Goal: Find contact information: Find contact information

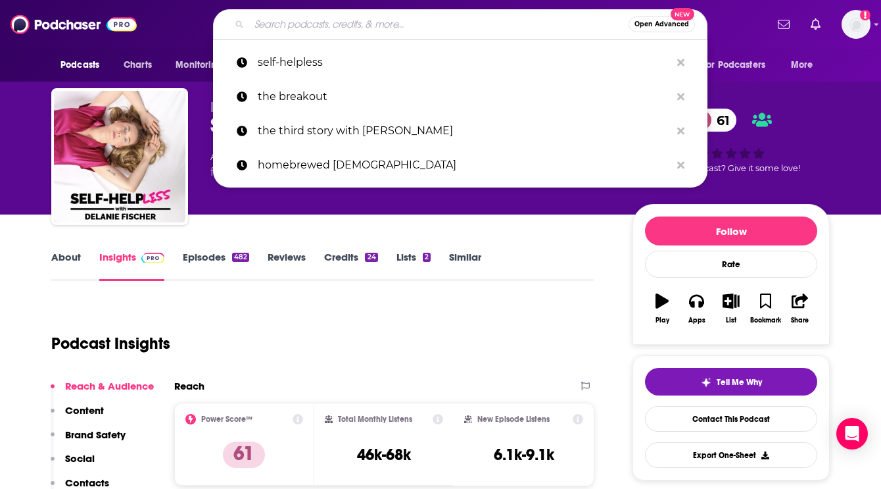
click at [271, 21] on input "Search podcasts, credits, & more..." at bounding box center [438, 24] width 379 height 21
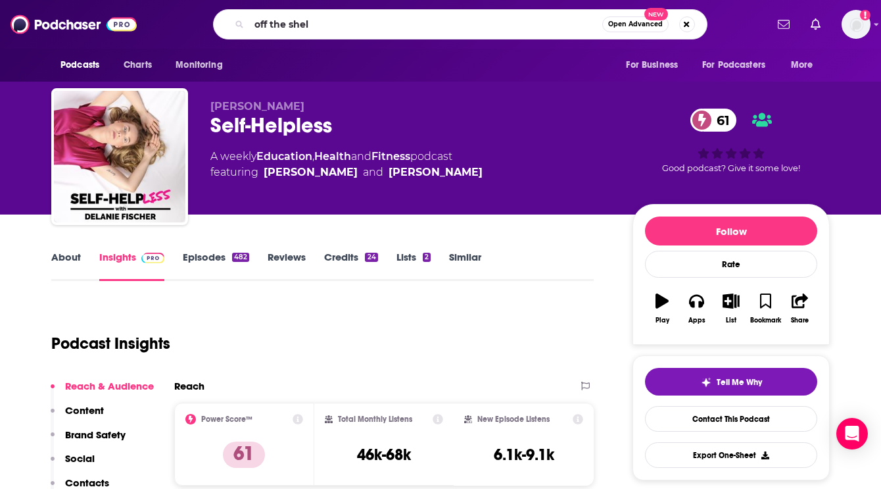
type input "off the shelf"
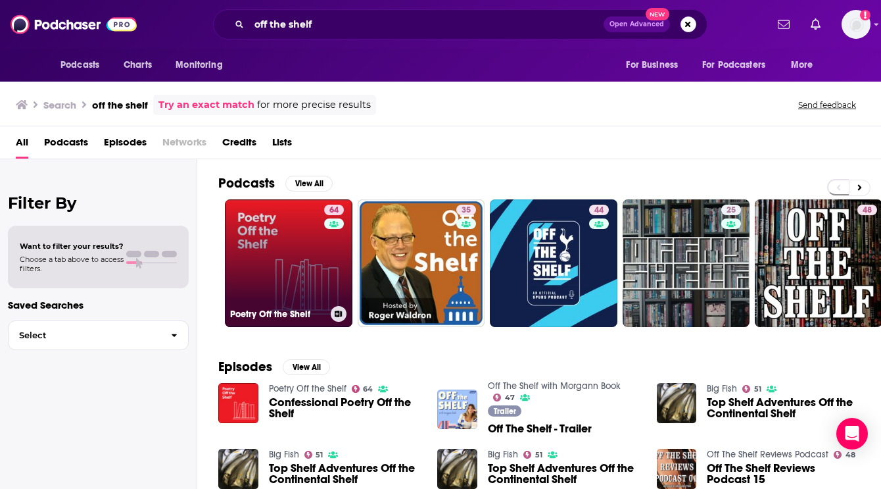
click at [278, 249] on link "64 Poetry Off the Shelf" at bounding box center [289, 263] width 128 height 128
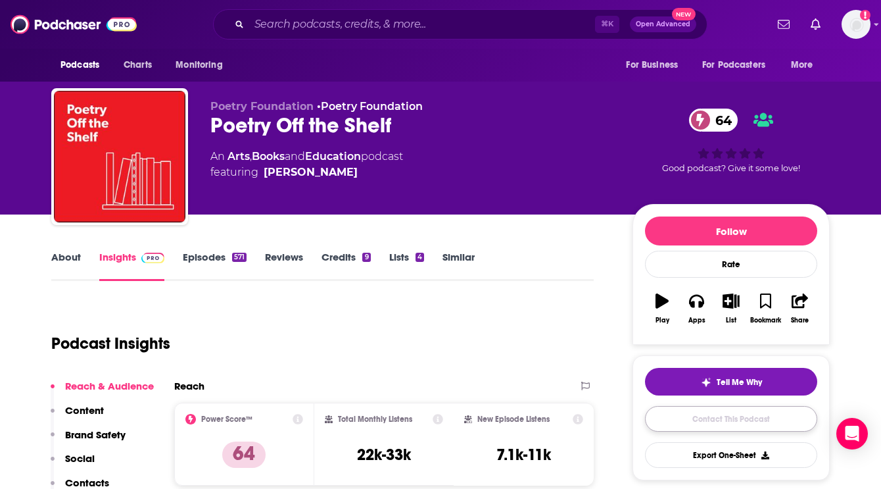
click at [660, 420] on link "Contact This Podcast" at bounding box center [731, 419] width 172 height 26
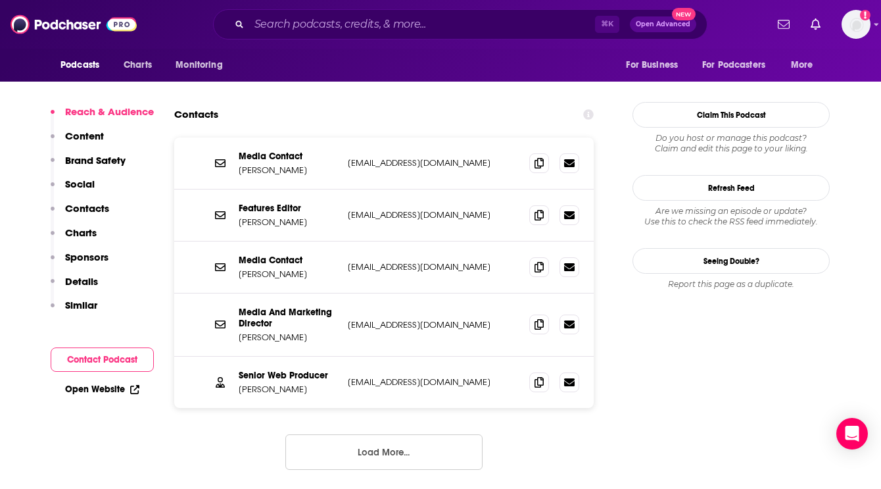
scroll to position [1271, 0]
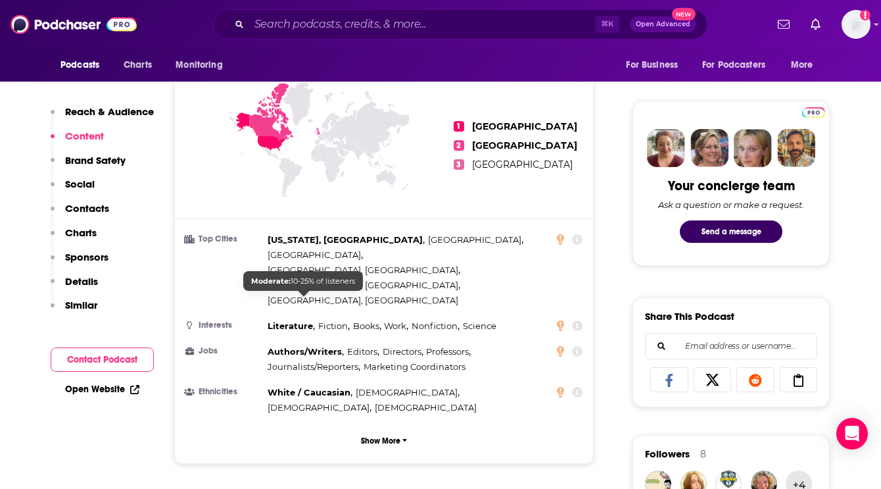
scroll to position [445, 0]
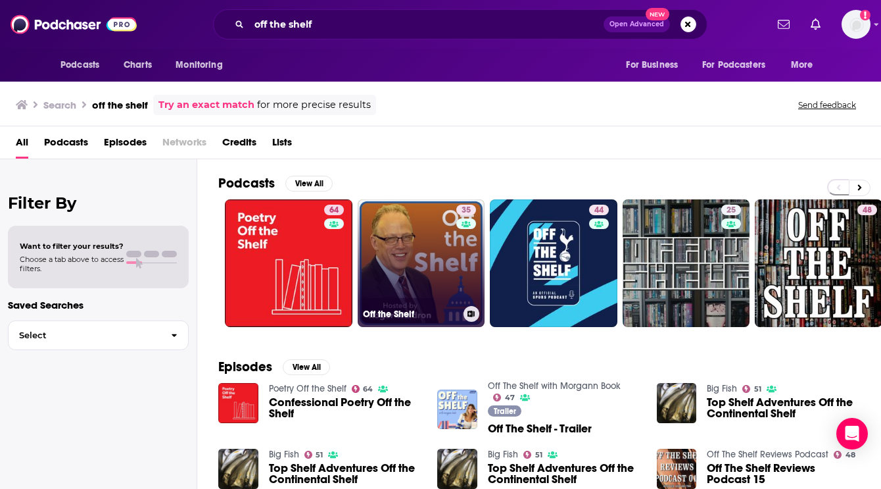
click at [433, 258] on link "35 Off the Shelf" at bounding box center [422, 263] width 128 height 128
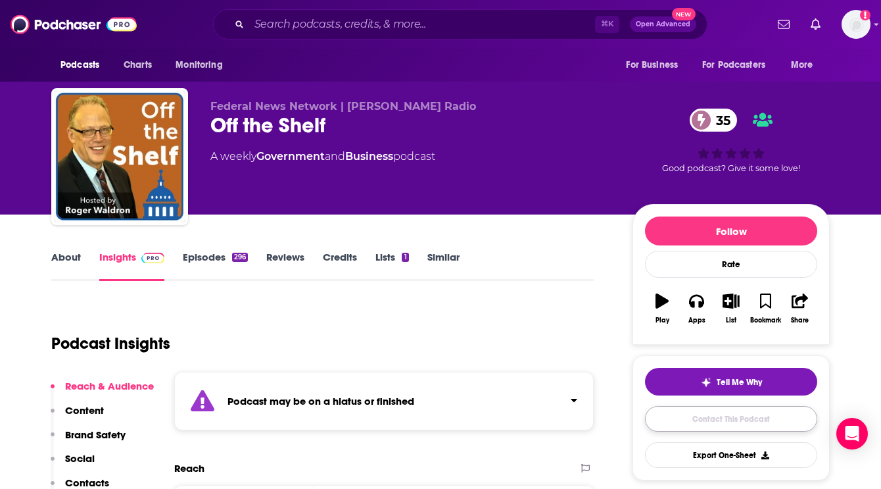
click at [716, 416] on link "Contact This Podcast" at bounding box center [731, 419] width 172 height 26
click at [331, 26] on input "Search podcasts, credits, & more..." at bounding box center [422, 24] width 346 height 21
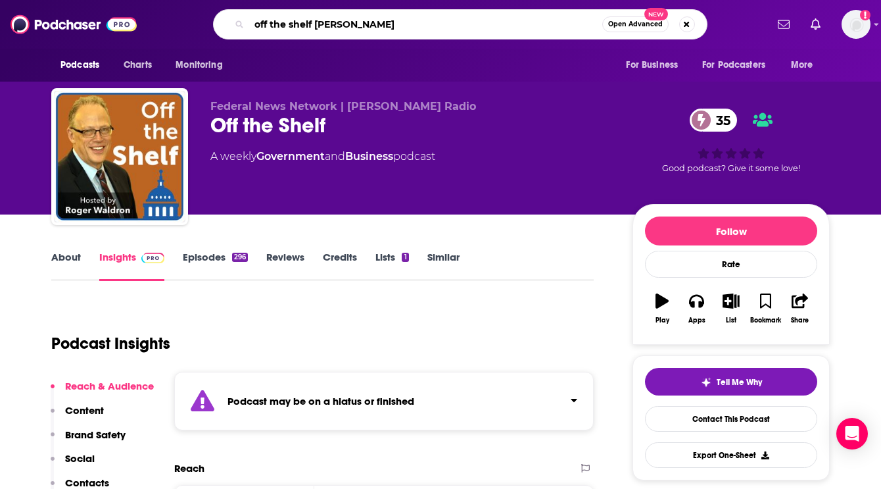
type input "off the shelf morgann"
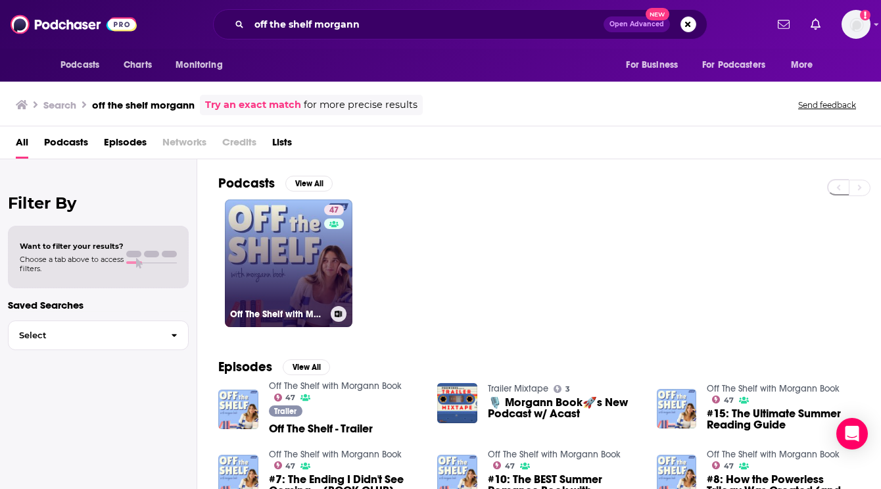
click at [247, 269] on link "47 Off The Shelf with Morgann Book" at bounding box center [289, 263] width 128 height 128
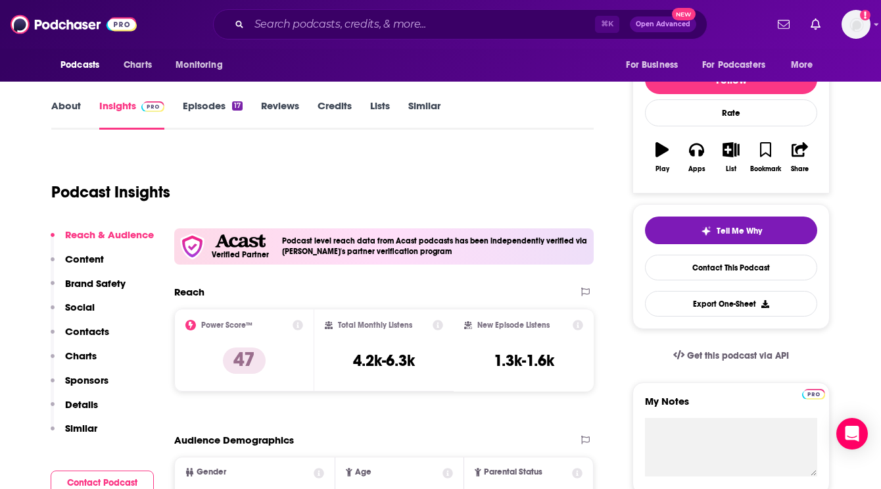
scroll to position [217, 0]
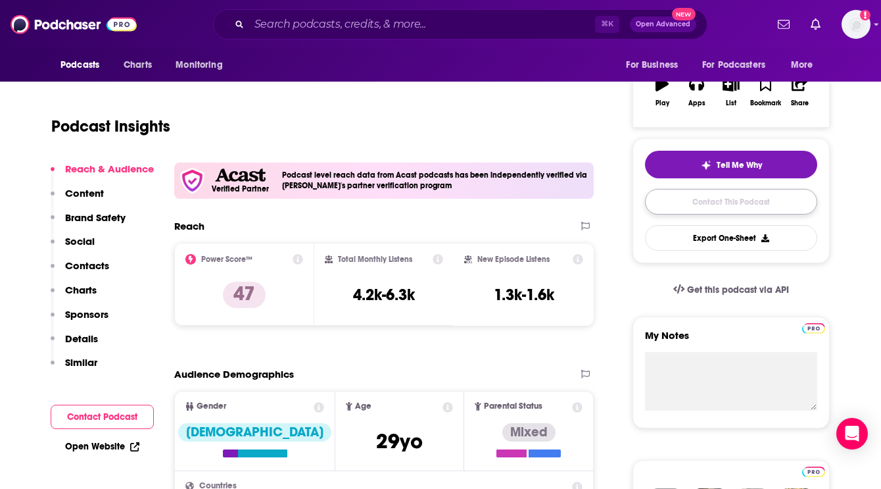
click at [690, 197] on link "Contact This Podcast" at bounding box center [731, 202] width 172 height 26
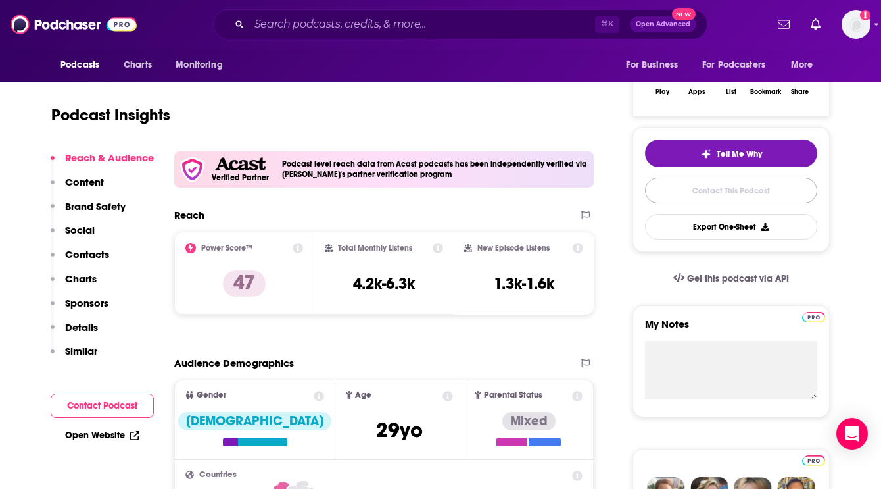
scroll to position [258, 0]
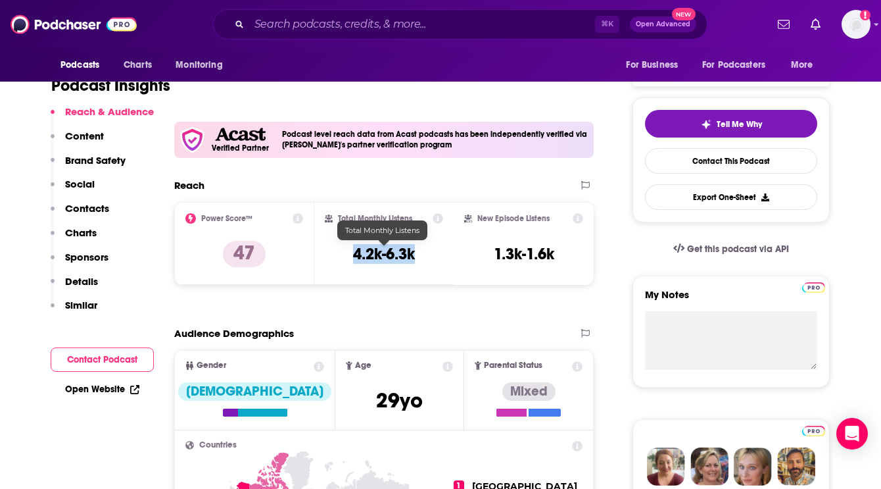
drag, startPoint x: 353, startPoint y: 254, endPoint x: 420, endPoint y: 254, distance: 67.1
click at [420, 254] on div "Total Monthly Listens 4.2k-6.3k" at bounding box center [384, 243] width 119 height 61
copy h3 "4.2k-6.3k"
click at [264, 36] on div "⌘ K Open Advanced New" at bounding box center [460, 24] width 495 height 30
click at [264, 27] on input "Search podcasts, credits, & more..." at bounding box center [422, 24] width 346 height 21
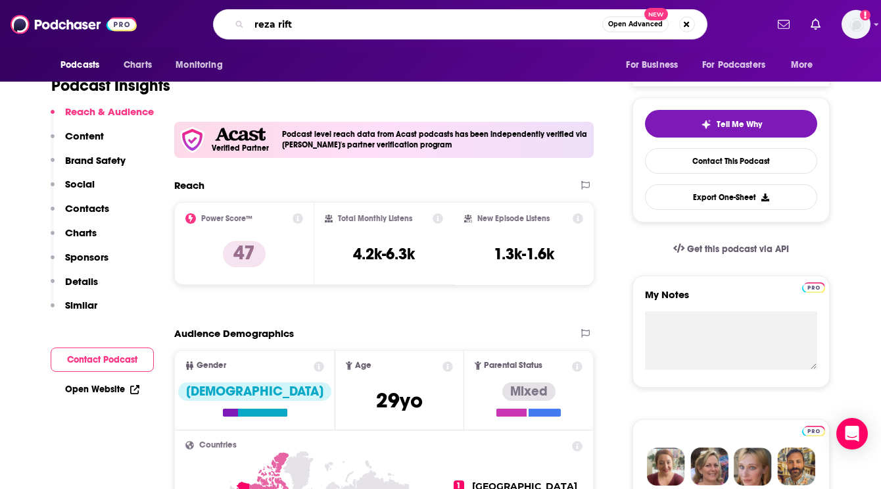
type input "reza rifts"
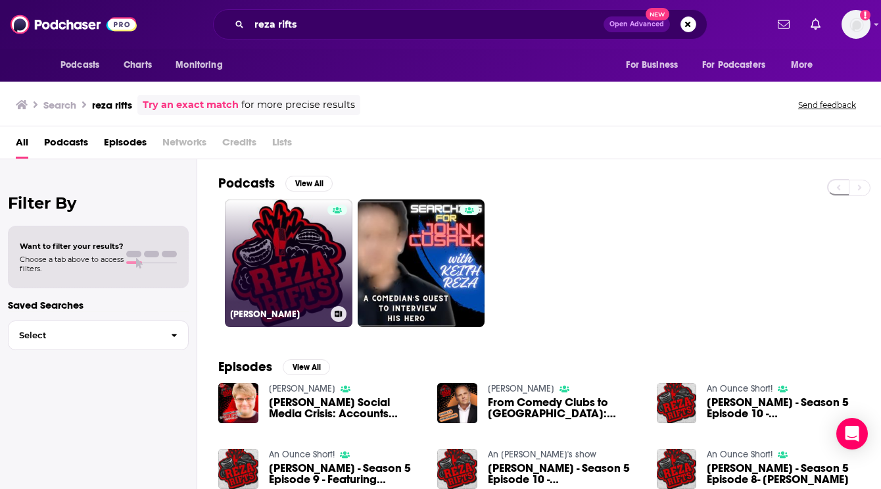
click at [268, 277] on link "[PERSON_NAME]" at bounding box center [289, 263] width 128 height 128
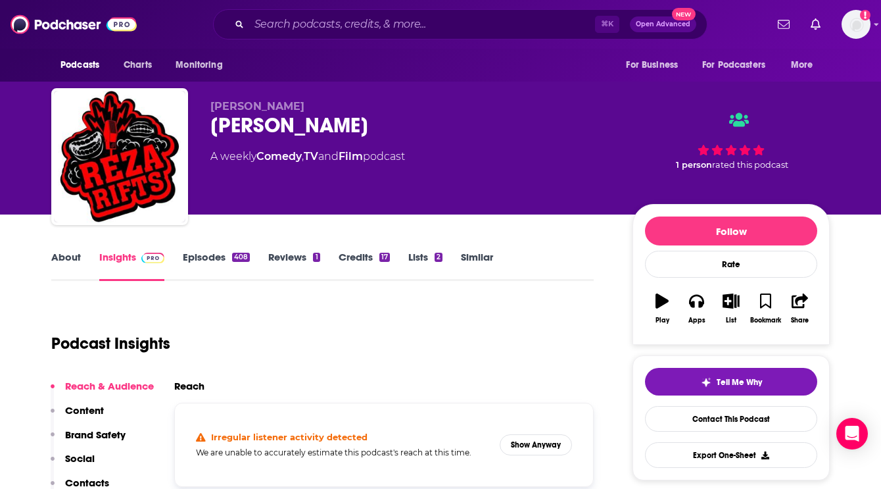
scroll to position [95, 0]
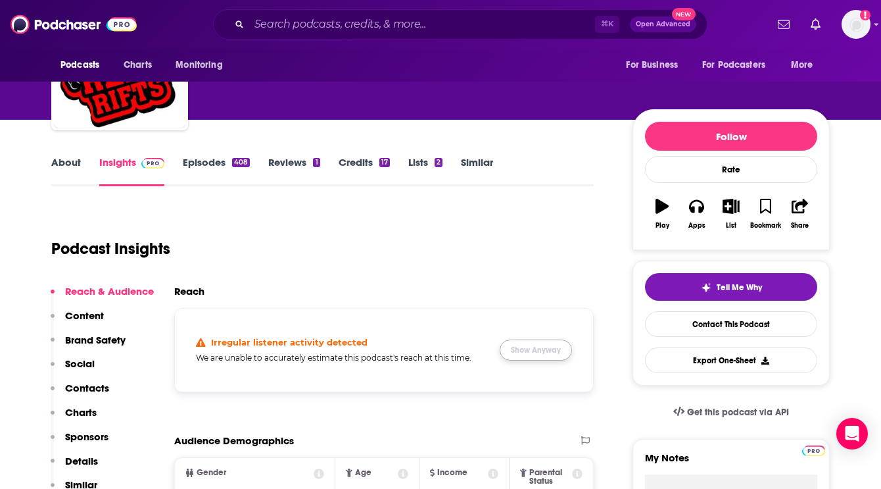
click at [521, 347] on button "Show Anyway" at bounding box center [536, 349] width 72 height 21
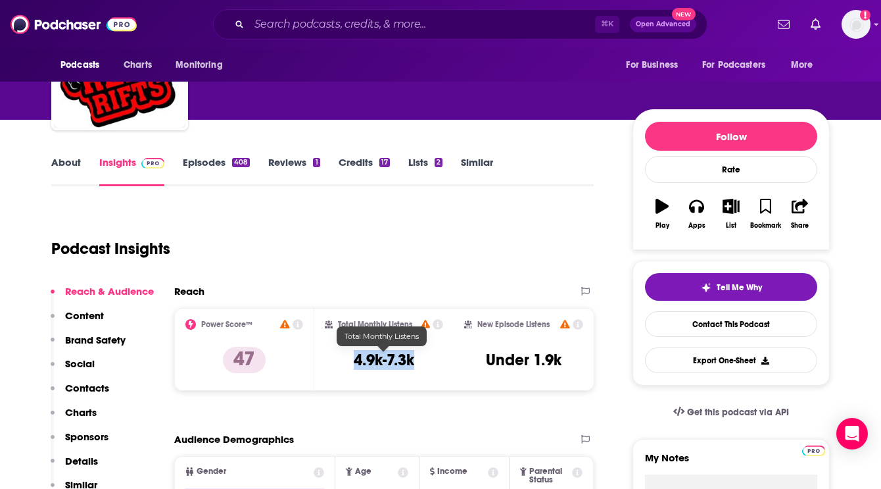
drag, startPoint x: 351, startPoint y: 361, endPoint x: 430, endPoint y: 362, distance: 78.9
click at [430, 362] on div "Total Monthly Listens 4.9k-7.3k" at bounding box center [384, 349] width 119 height 61
copy h3 "4.9k-7.3k"
click at [402, 260] on div "Podcast Insights" at bounding box center [317, 240] width 532 height 67
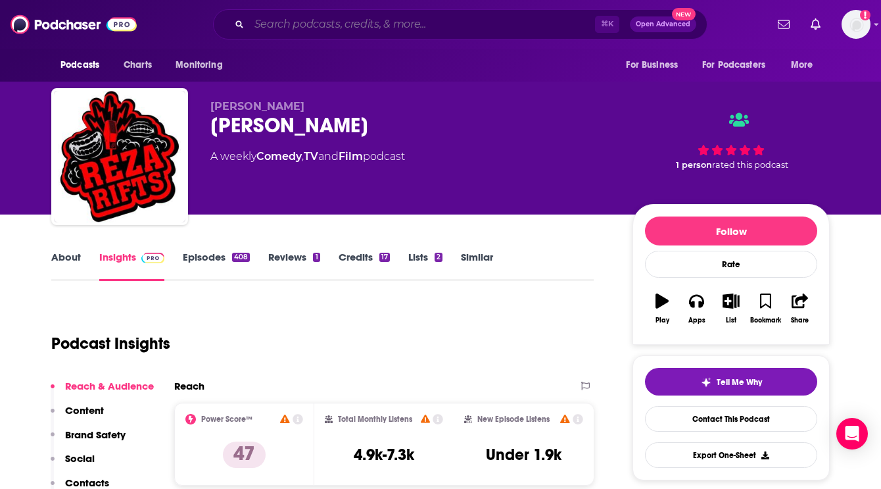
click at [281, 27] on input "Search podcasts, credits, & more..." at bounding box center [422, 24] width 346 height 21
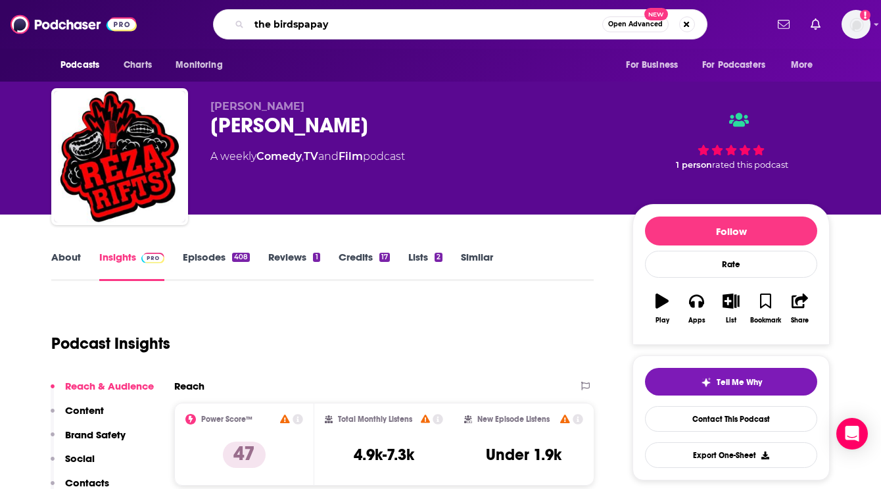
type input "the birdspapaya"
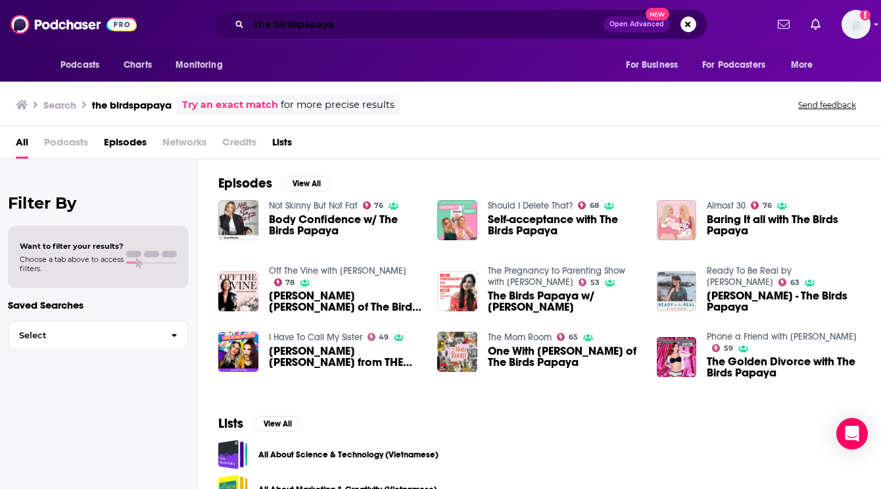
click at [297, 28] on input "the birdspapaya" at bounding box center [426, 24] width 354 height 21
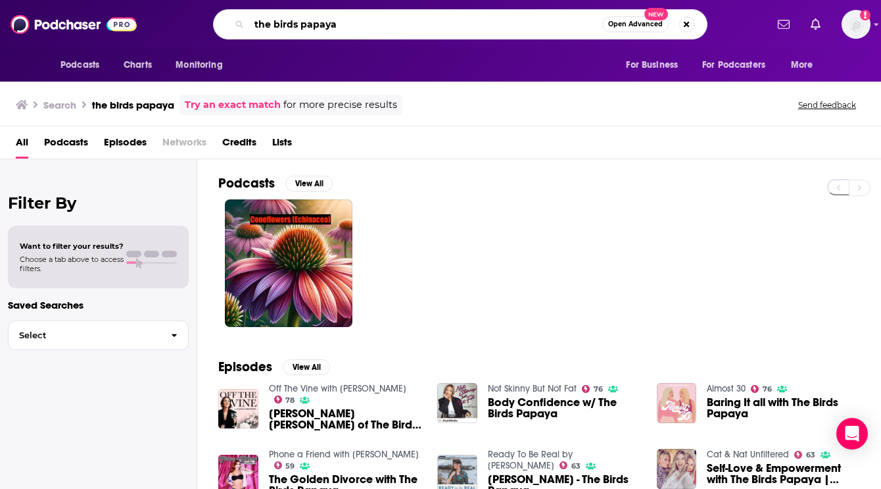
click at [341, 22] on input "the birds papaya" at bounding box center [425, 24] width 353 height 21
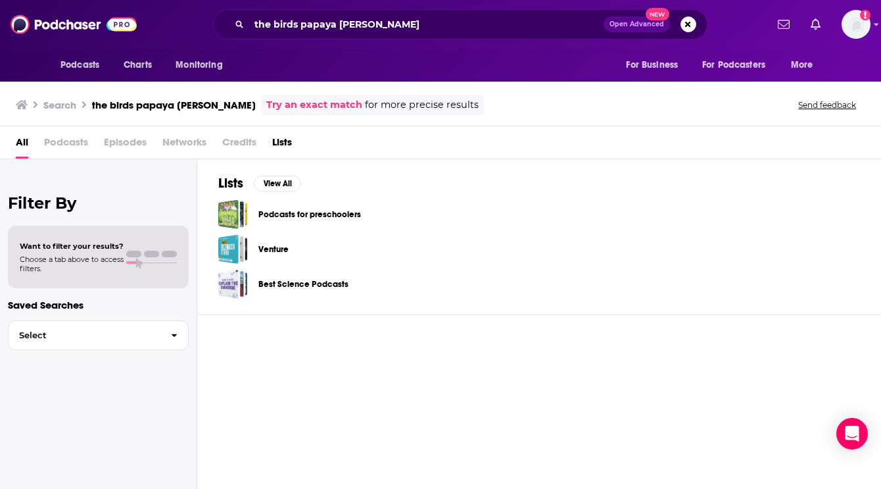
click at [52, 145] on span "Podcasts" at bounding box center [66, 145] width 44 height 27
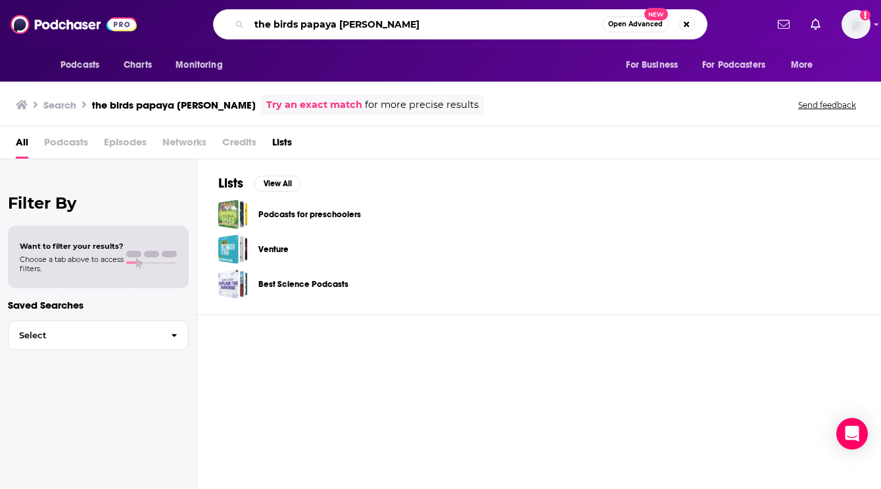
drag, startPoint x: 337, startPoint y: 25, endPoint x: 198, endPoint y: 25, distance: 138.8
click at [198, 25] on div "the birds [PERSON_NAME] Open Advanced New" at bounding box center [460, 24] width 612 height 30
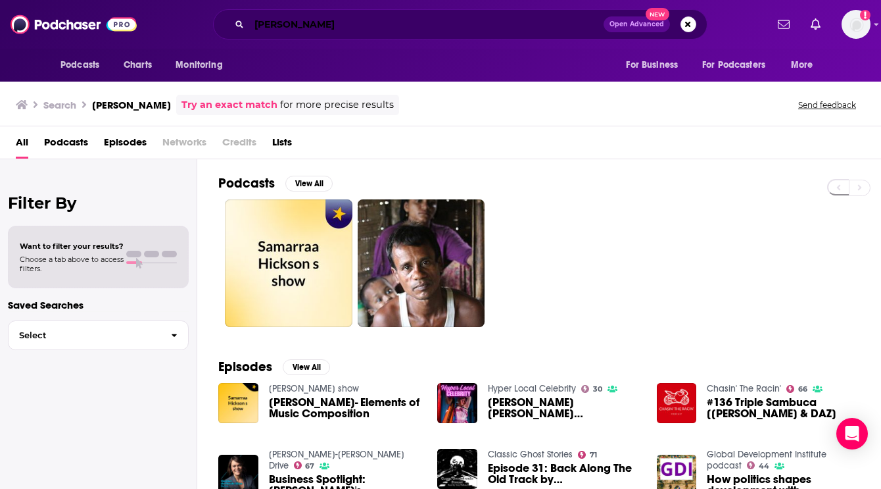
click at [272, 28] on input "[PERSON_NAME]" at bounding box center [426, 24] width 354 height 21
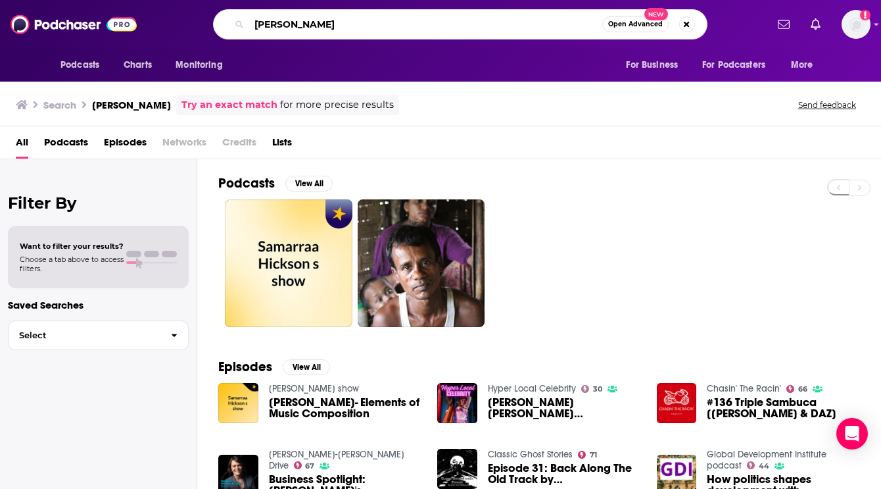
click at [272, 28] on input "[PERSON_NAME]" at bounding box center [425, 24] width 353 height 21
type input "birds papaya"
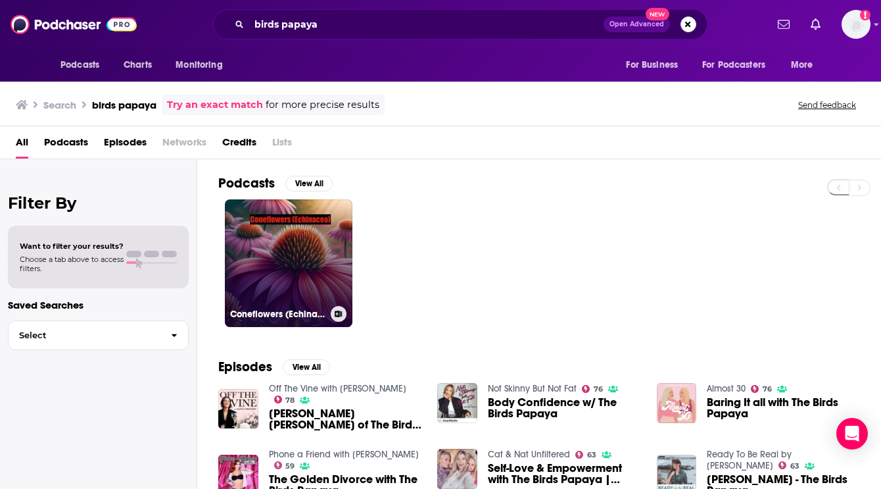
click at [291, 247] on link "Coneflowers (Echinacea)" at bounding box center [289, 263] width 128 height 128
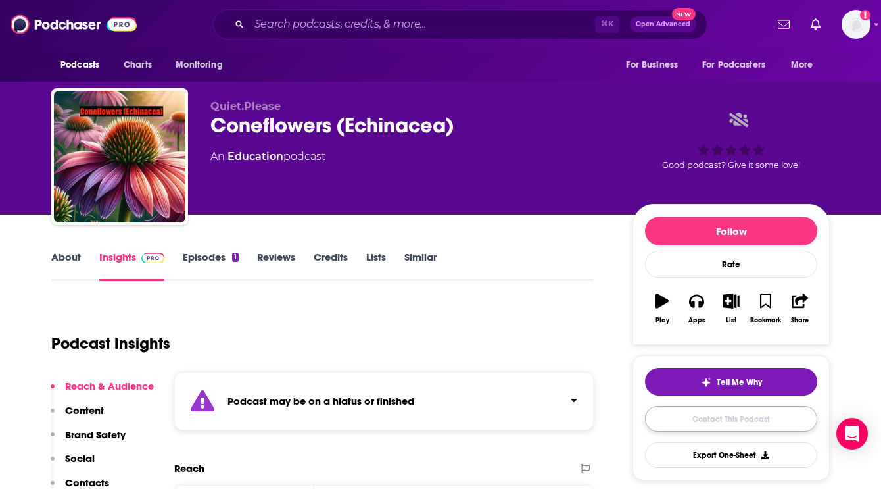
click at [689, 425] on link "Contact This Podcast" at bounding box center [731, 419] width 172 height 26
click at [272, 16] on input "Search podcasts, credits, & more..." at bounding box center [422, 24] width 346 height 21
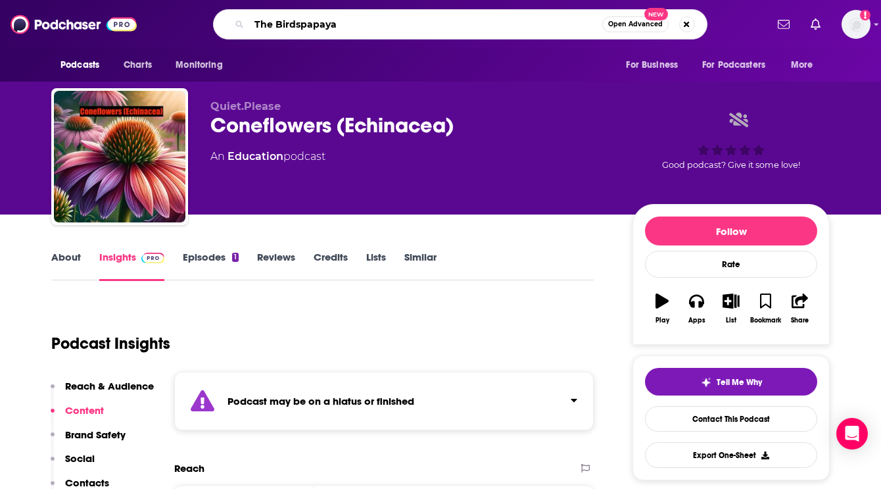
type input "The Birdspapaya"
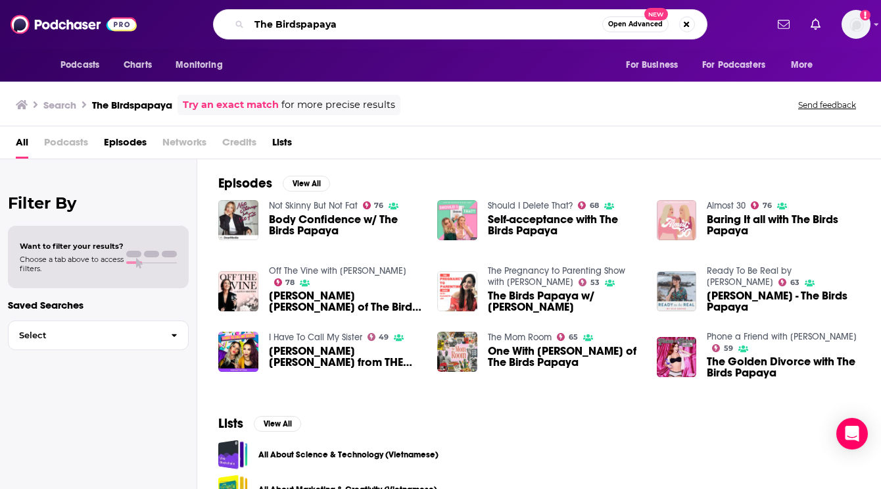
click at [293, 22] on input "The Birdspapaya" at bounding box center [425, 24] width 353 height 21
type input "the papaya podcast"
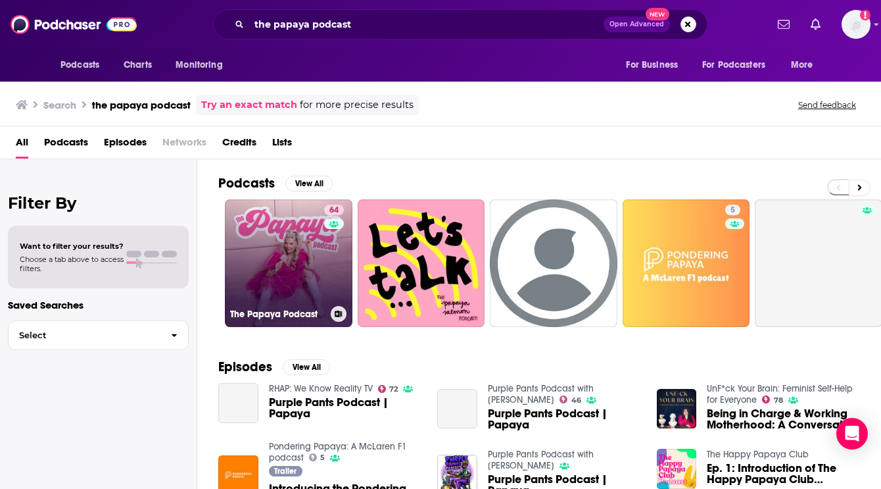
click at [299, 260] on link "64 The Papaya Podcast" at bounding box center [289, 263] width 128 height 128
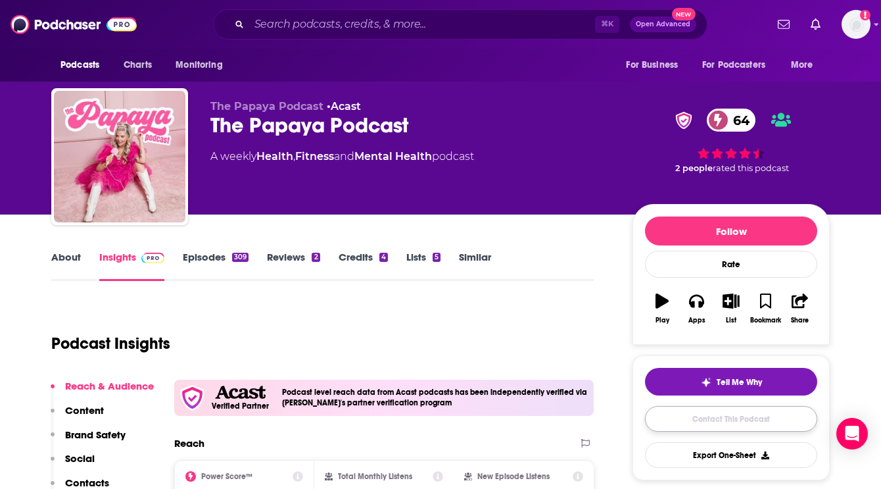
click at [677, 414] on link "Contact This Podcast" at bounding box center [731, 419] width 172 height 26
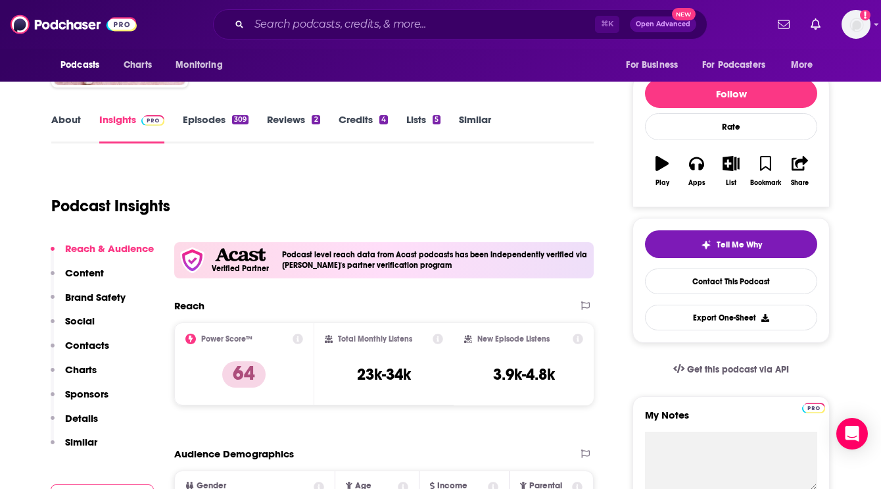
scroll to position [163, 0]
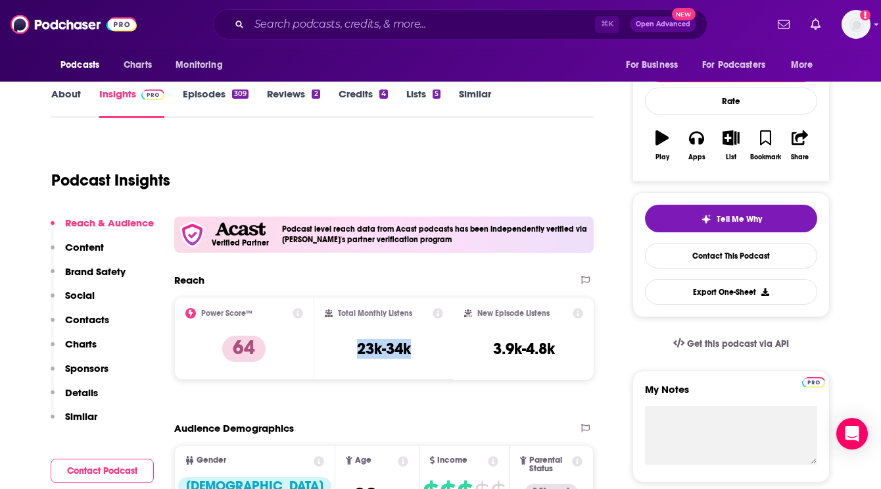
drag, startPoint x: 416, startPoint y: 347, endPoint x: 329, endPoint y: 347, distance: 86.8
click at [329, 347] on div "Total Monthly Listens 23k-34k" at bounding box center [384, 338] width 119 height 61
copy h3 "23k-34k"
